Goal: Transaction & Acquisition: Purchase product/service

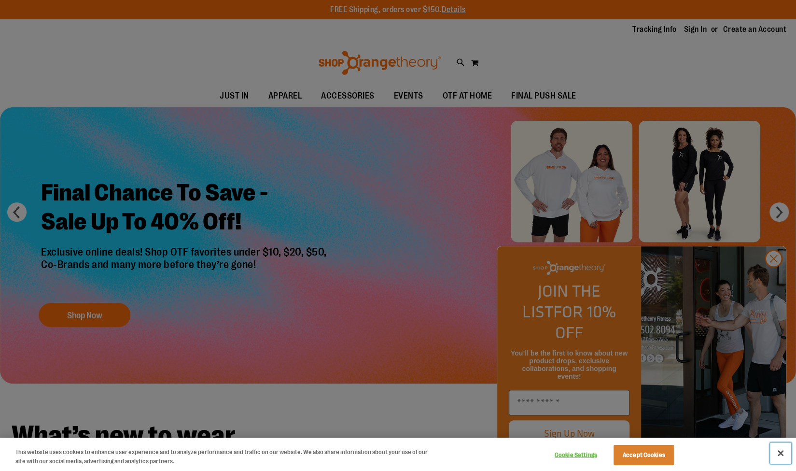
click at [779, 456] on button "Close" at bounding box center [780, 452] width 21 height 21
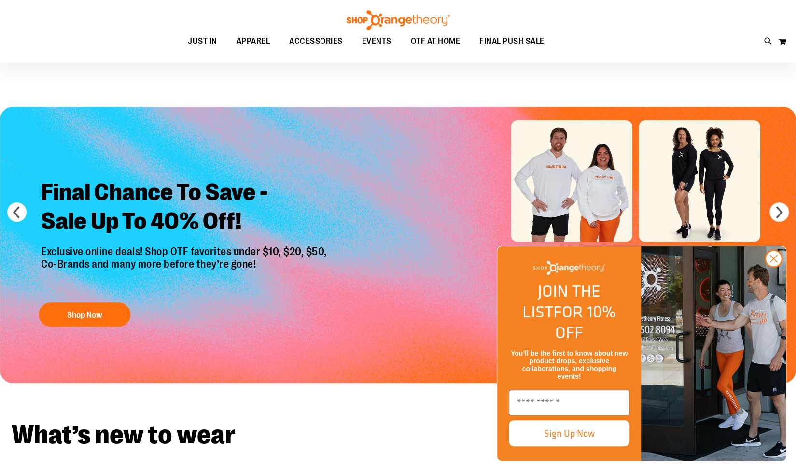
scroll to position [85, 0]
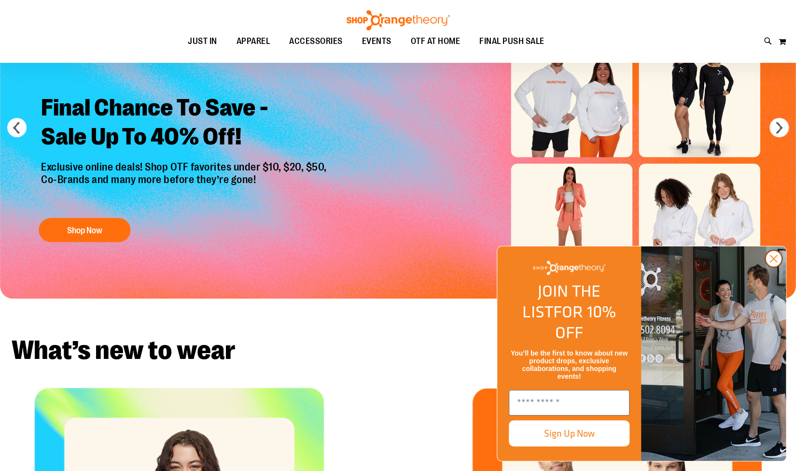
click at [777, 262] on icon "Close dialog" at bounding box center [774, 258] width 7 height 7
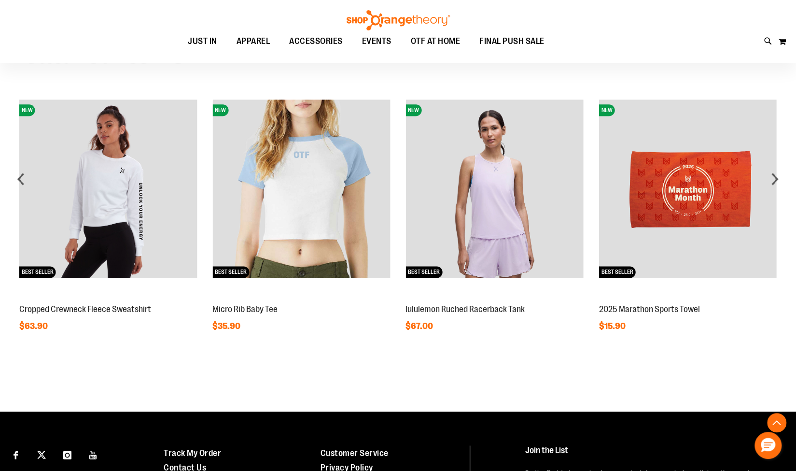
scroll to position [786, 0]
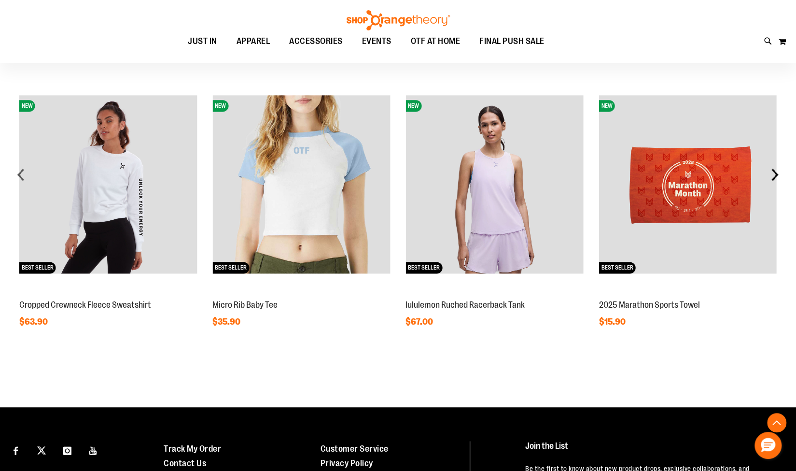
click at [774, 175] on div "next" at bounding box center [774, 174] width 19 height 19
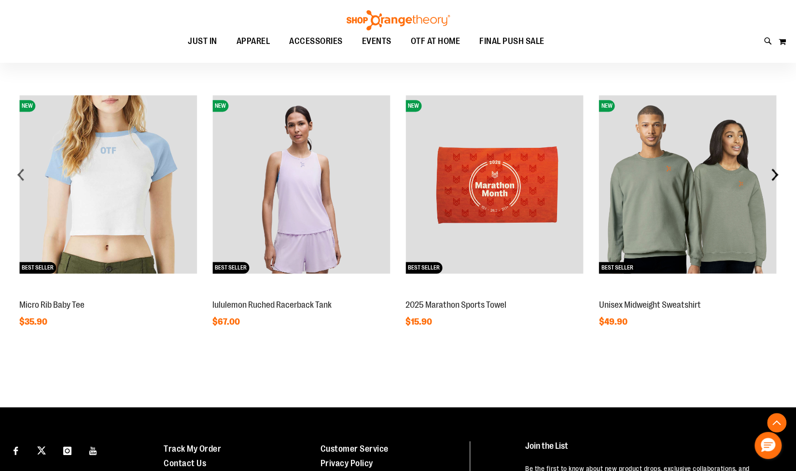
click at [774, 175] on div "next" at bounding box center [774, 174] width 19 height 19
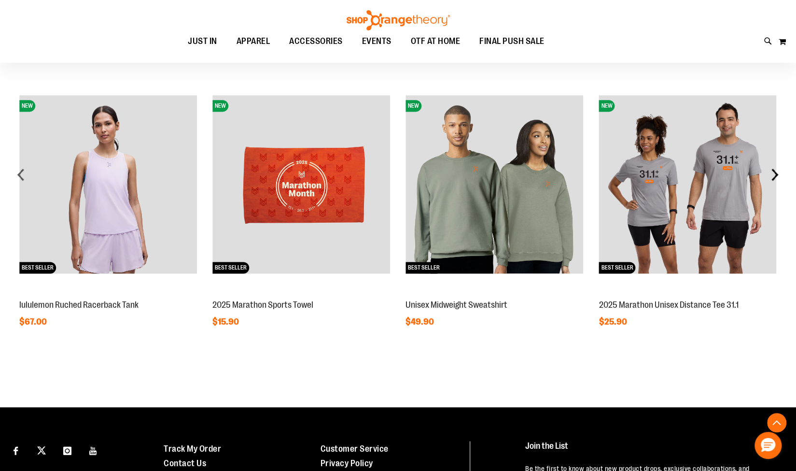
click at [774, 175] on div "next" at bounding box center [774, 174] width 19 height 19
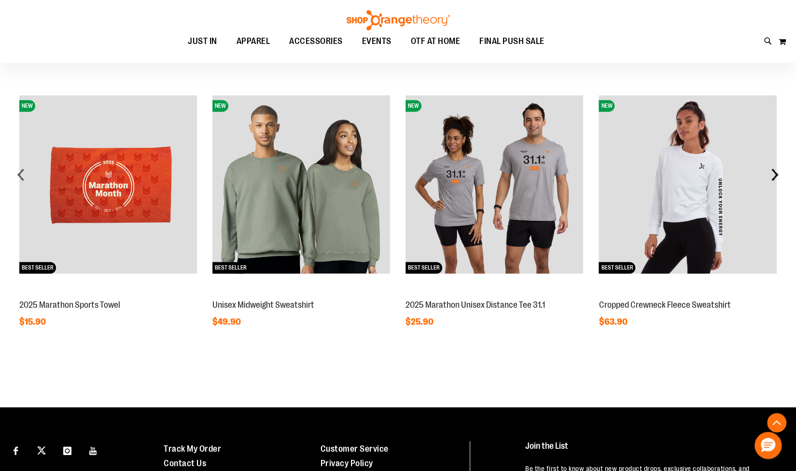
click at [774, 175] on div "next" at bounding box center [774, 174] width 19 height 19
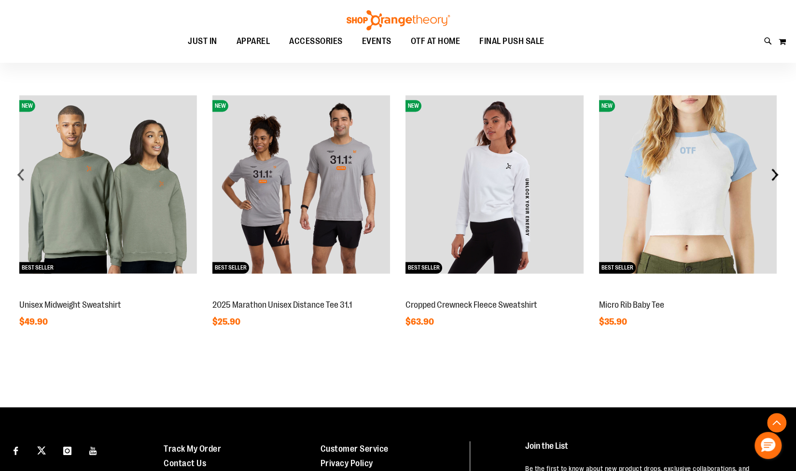
click at [774, 175] on div "next" at bounding box center [774, 174] width 19 height 19
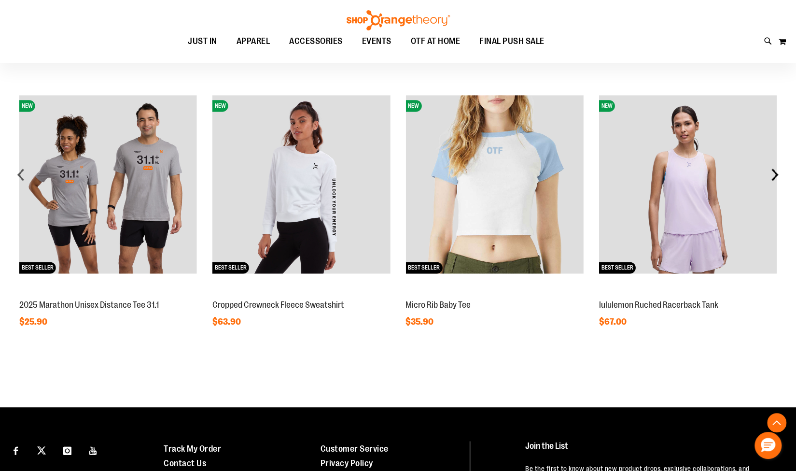
click at [774, 175] on div "next" at bounding box center [774, 174] width 19 height 19
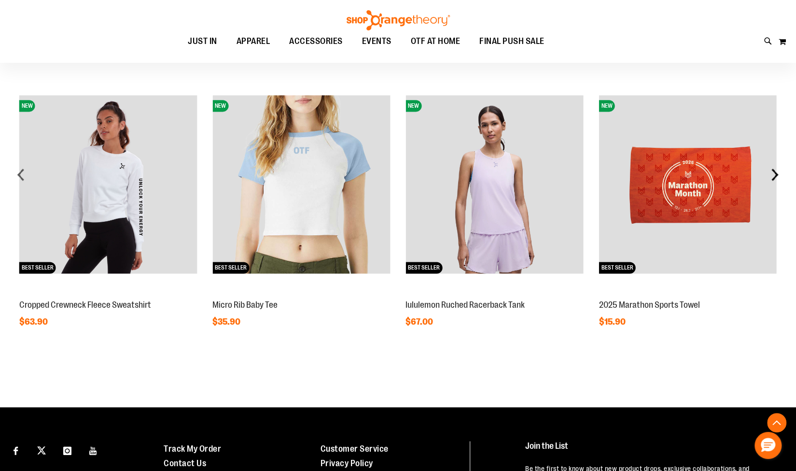
click at [774, 175] on div "next" at bounding box center [774, 174] width 19 height 19
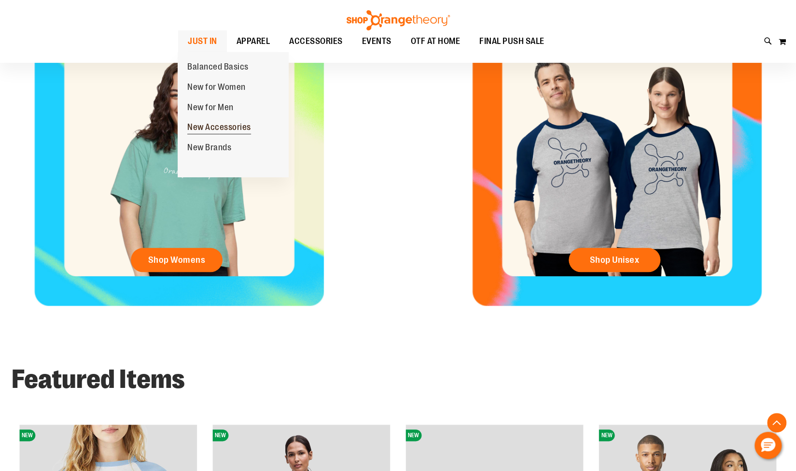
scroll to position [279, 0]
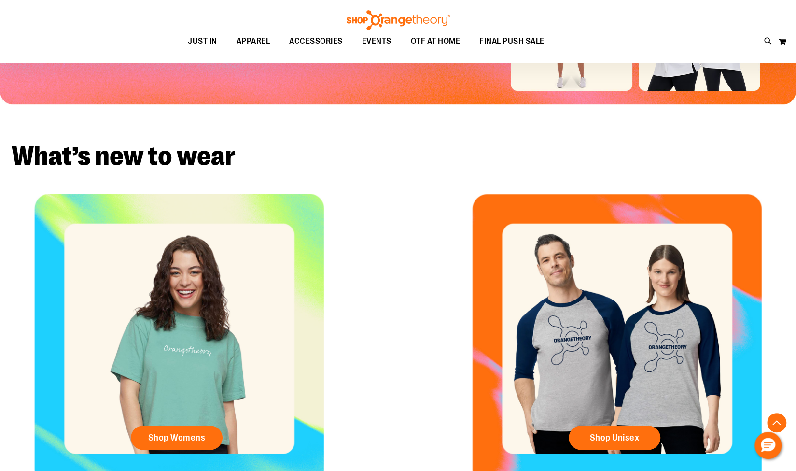
click at [203, 334] on div "Shop Womens" at bounding box center [179, 339] width 358 height 290
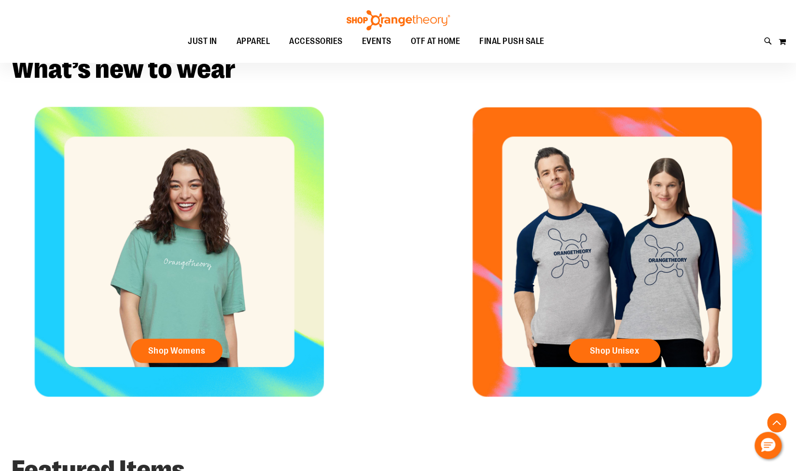
scroll to position [367, 0]
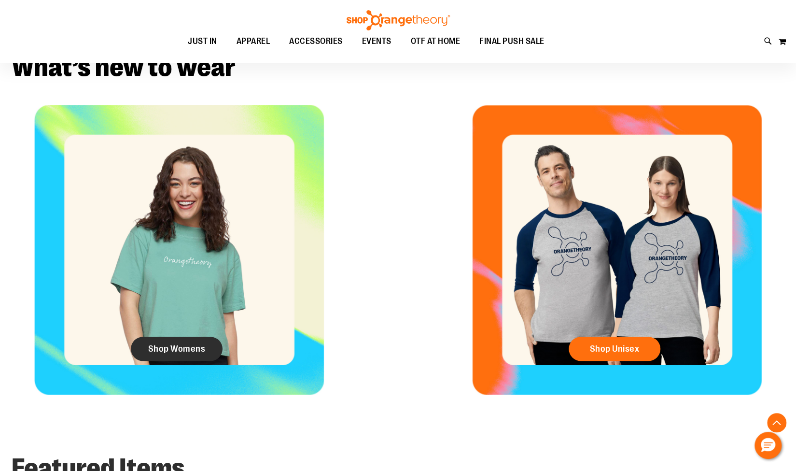
click at [162, 347] on span "Shop Womens" at bounding box center [176, 348] width 57 height 11
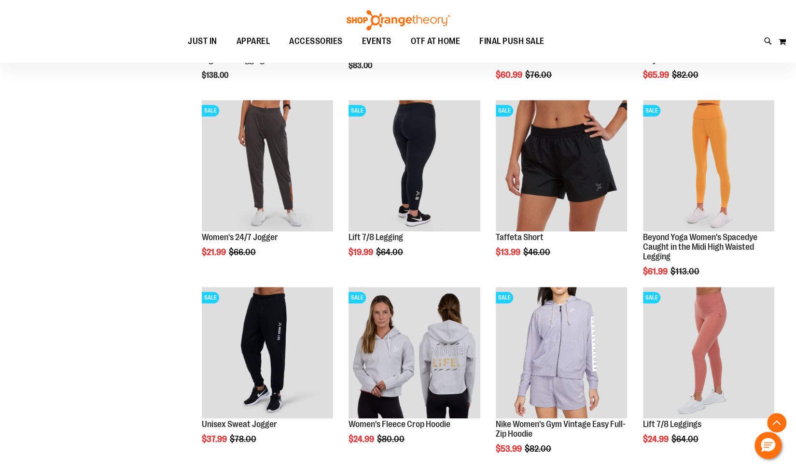
scroll to position [473, 0]
